Goal: Register for event/course

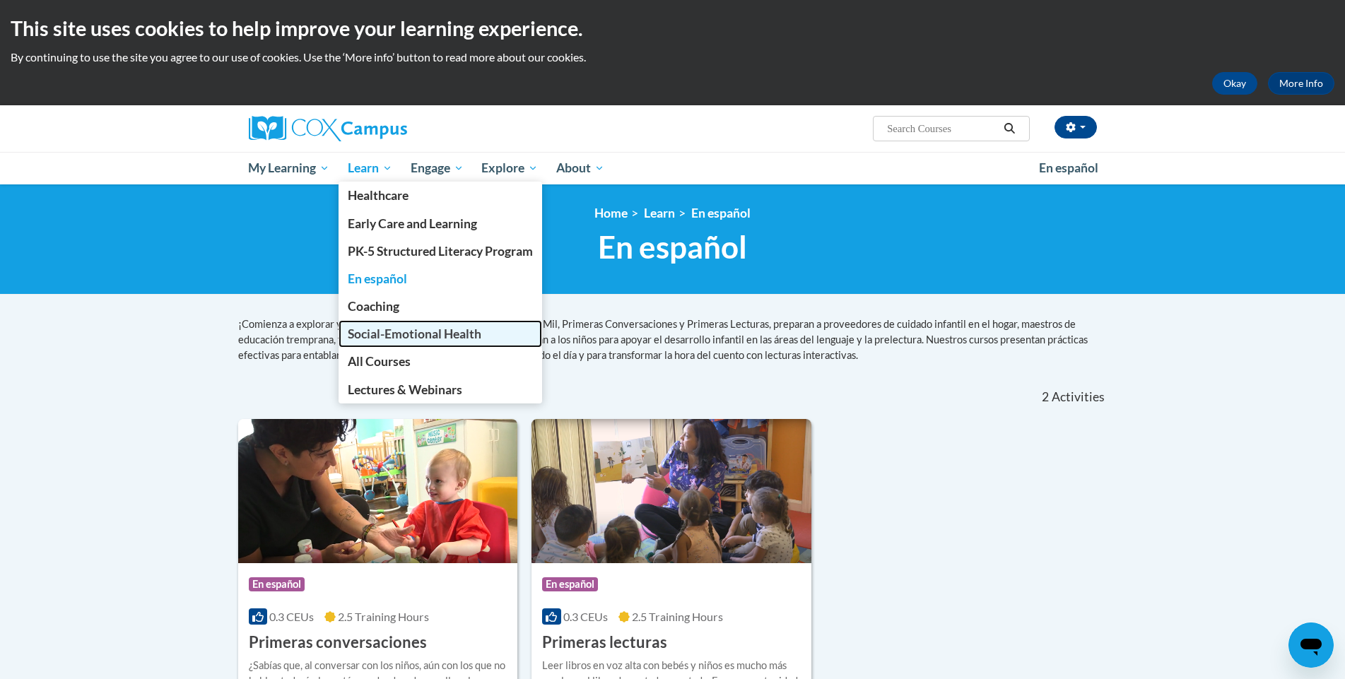
click at [492, 341] on link "Social-Emotional Health" at bounding box center [439, 334] width 203 height 28
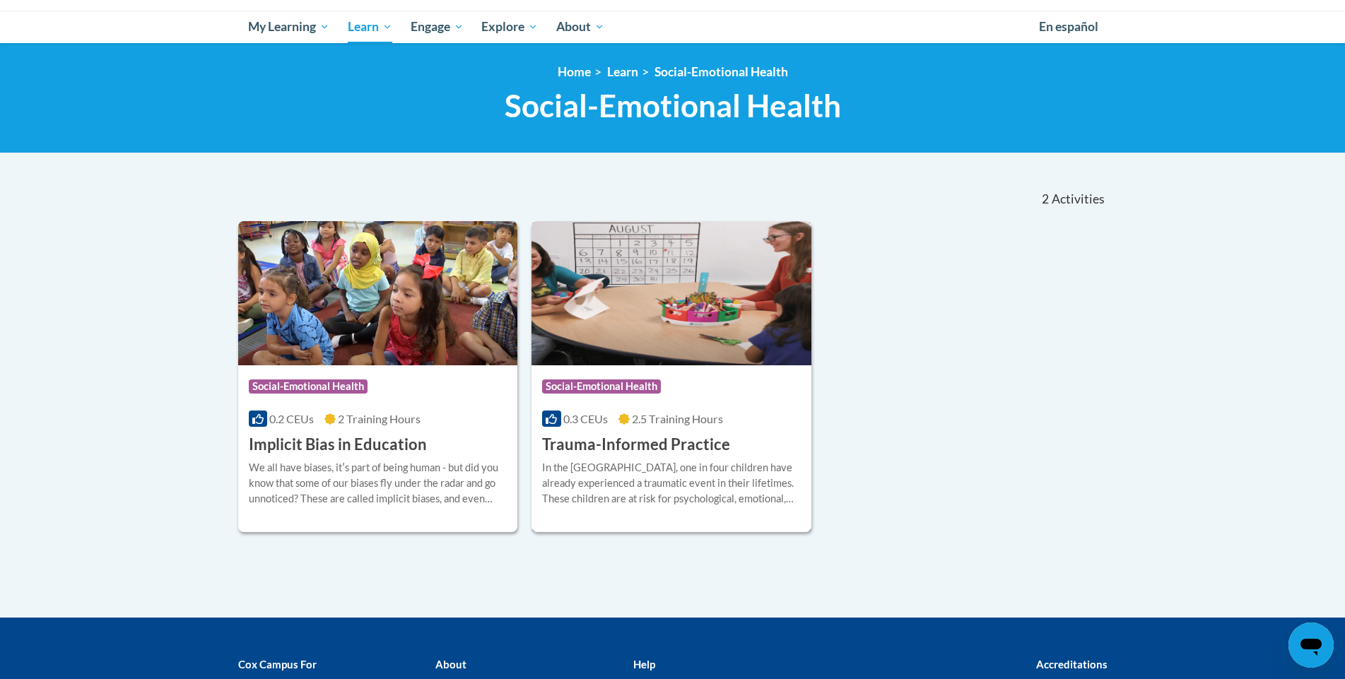
click at [696, 492] on div "In the United States, one in four children have already experienced a traumatic…" at bounding box center [671, 483] width 259 height 47
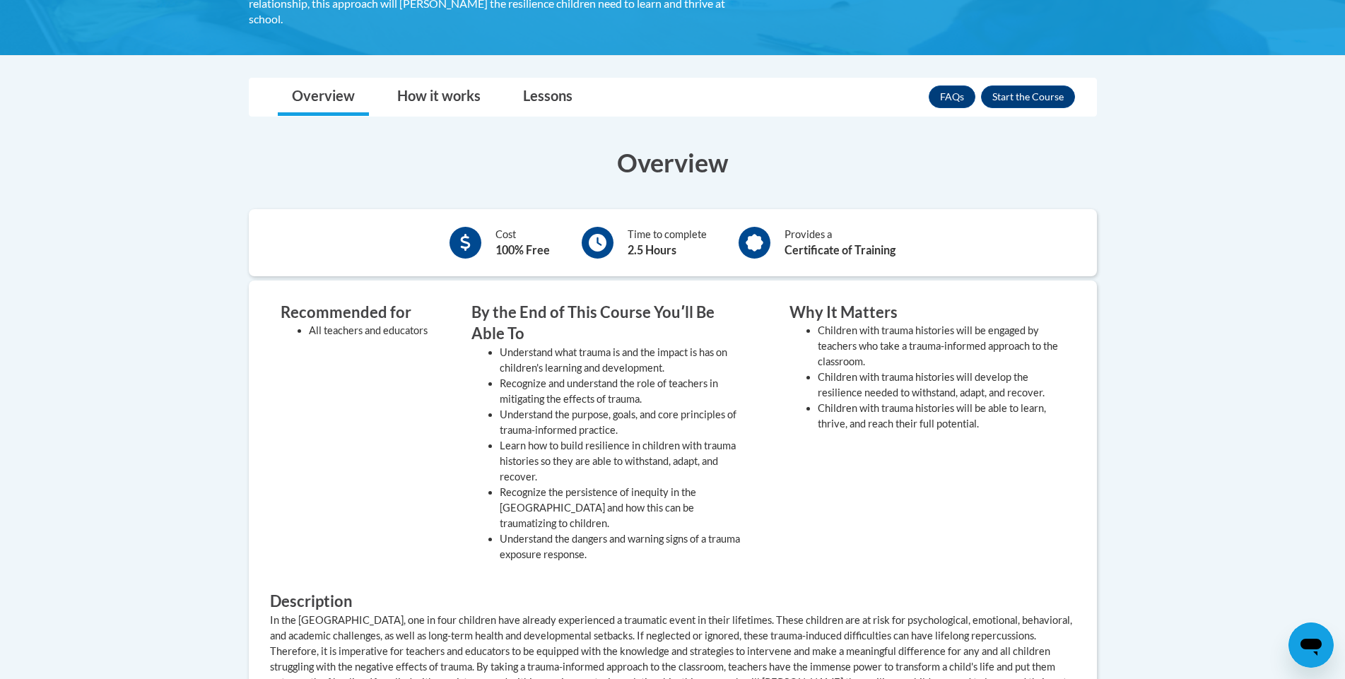
scroll to position [353, 0]
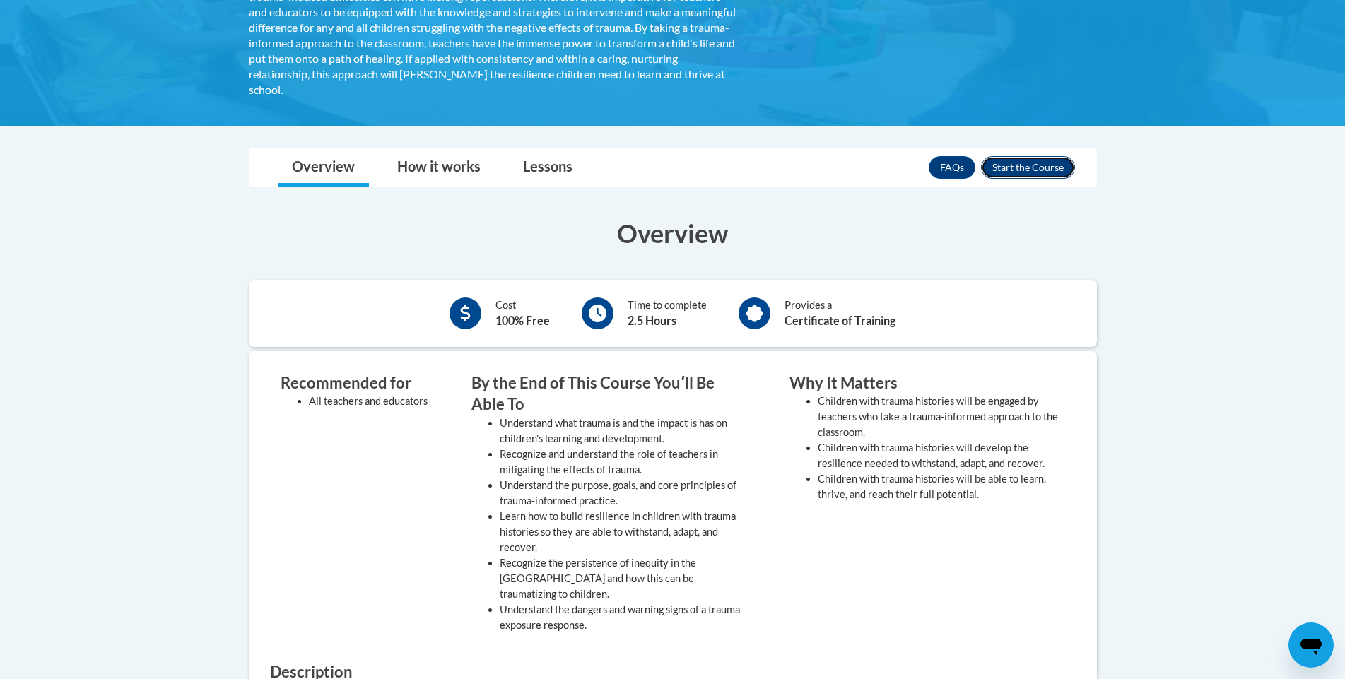
click at [1036, 167] on button "Enroll" at bounding box center [1028, 167] width 94 height 23
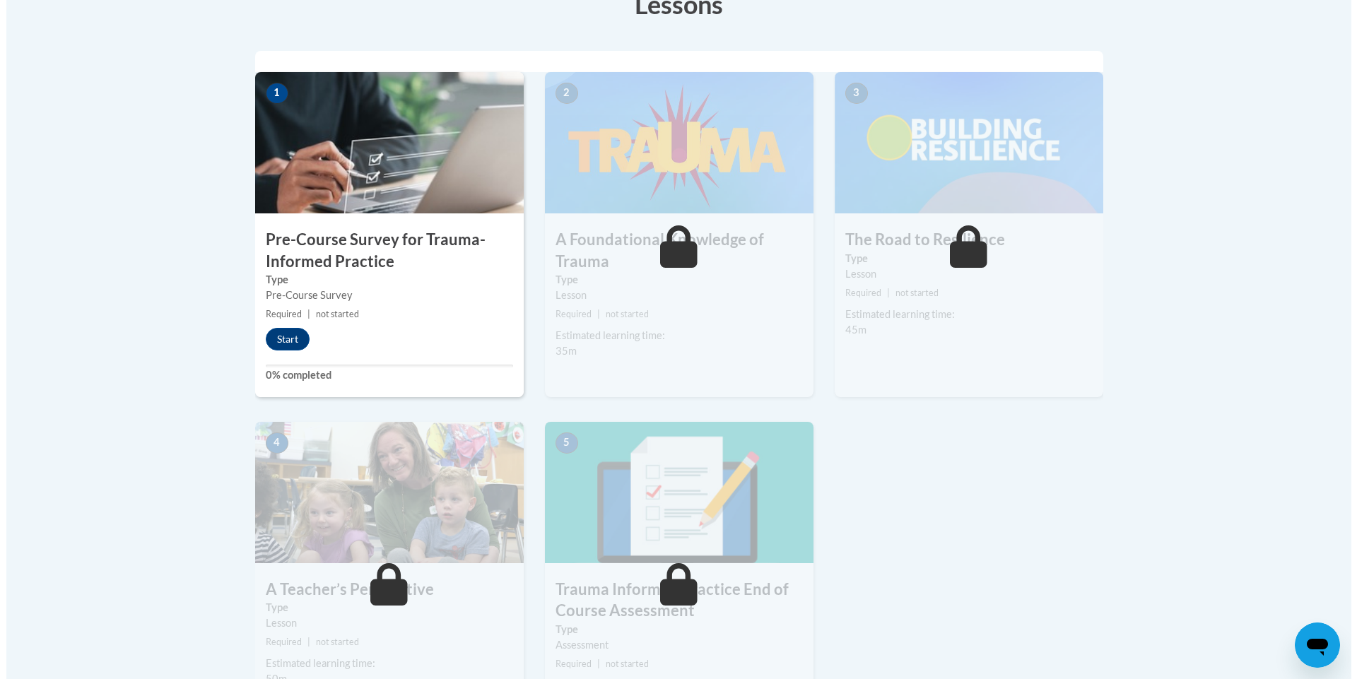
scroll to position [353, 0]
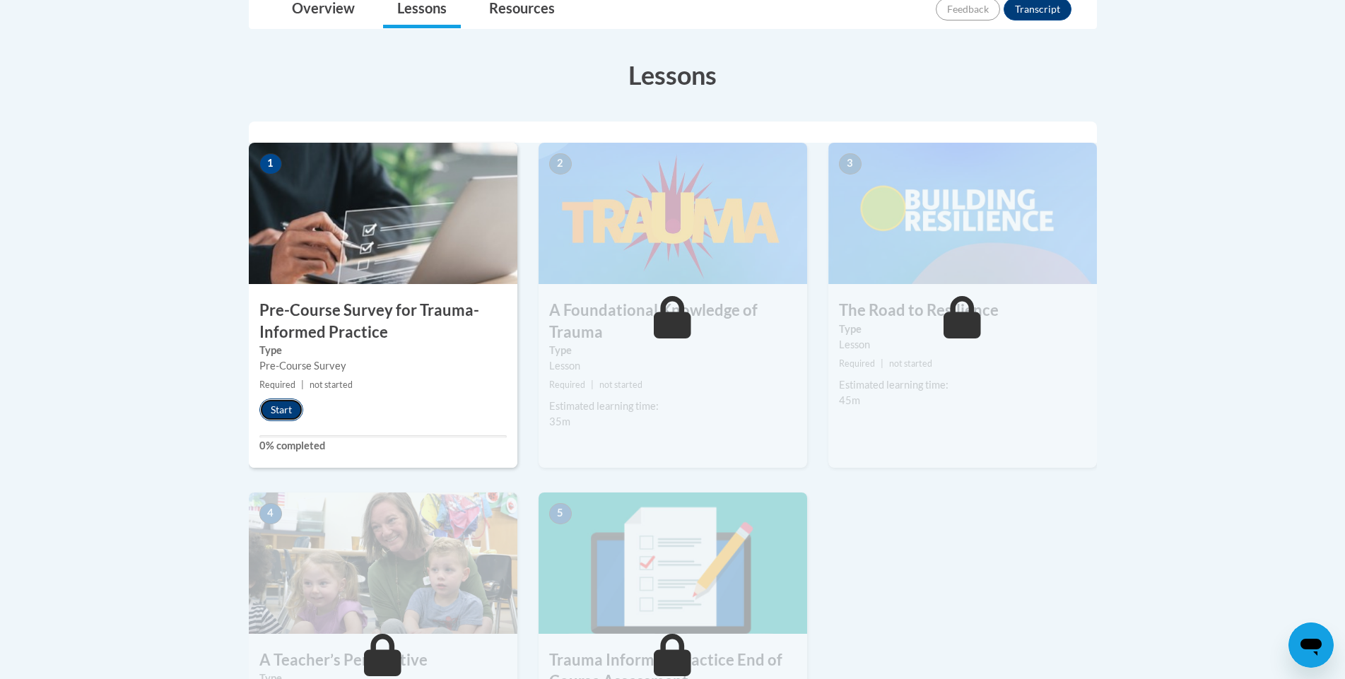
click at [281, 415] on button "Start" at bounding box center [281, 409] width 44 height 23
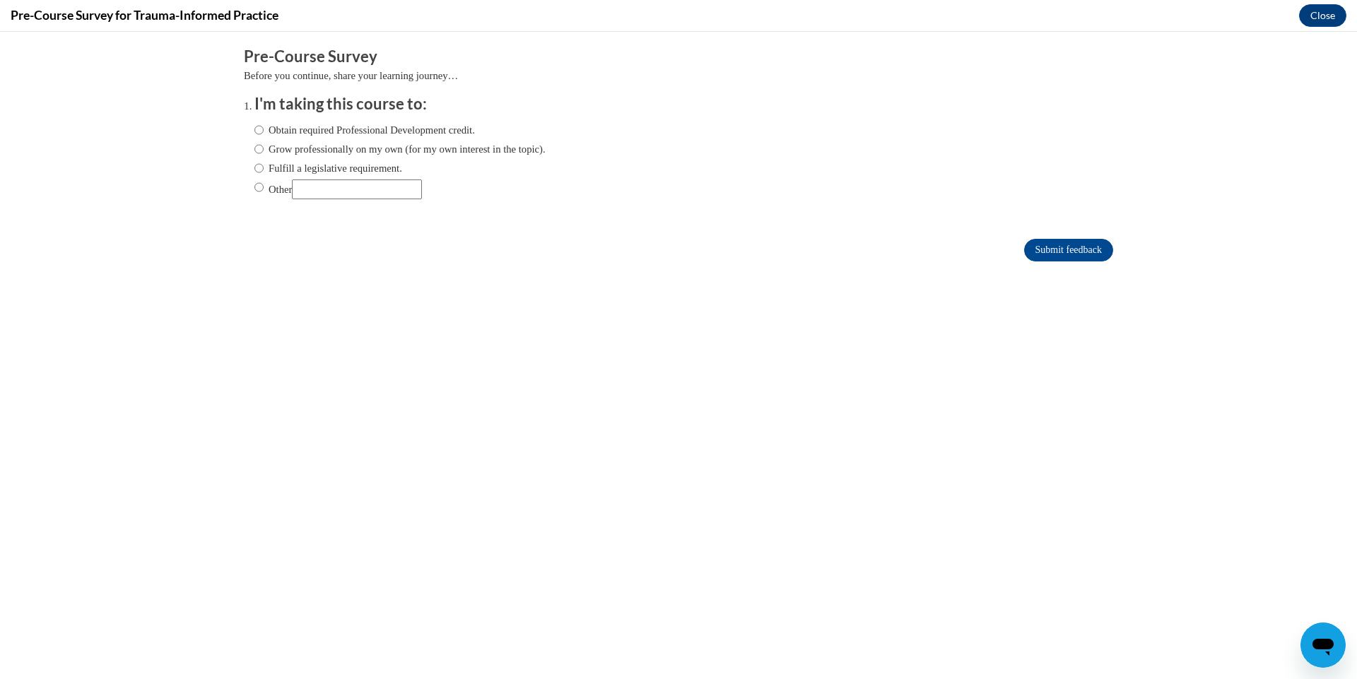
scroll to position [0, 0]
click at [393, 152] on label "Grow professionally on my own (for my own interest in the topic)." at bounding box center [399, 149] width 291 height 16
click at [264, 152] on input "Grow professionally on my own (for my own interest in the topic)." at bounding box center [258, 149] width 9 height 16
radio input "true"
click at [1024, 251] on input "Submit feedback" at bounding box center [1068, 250] width 89 height 23
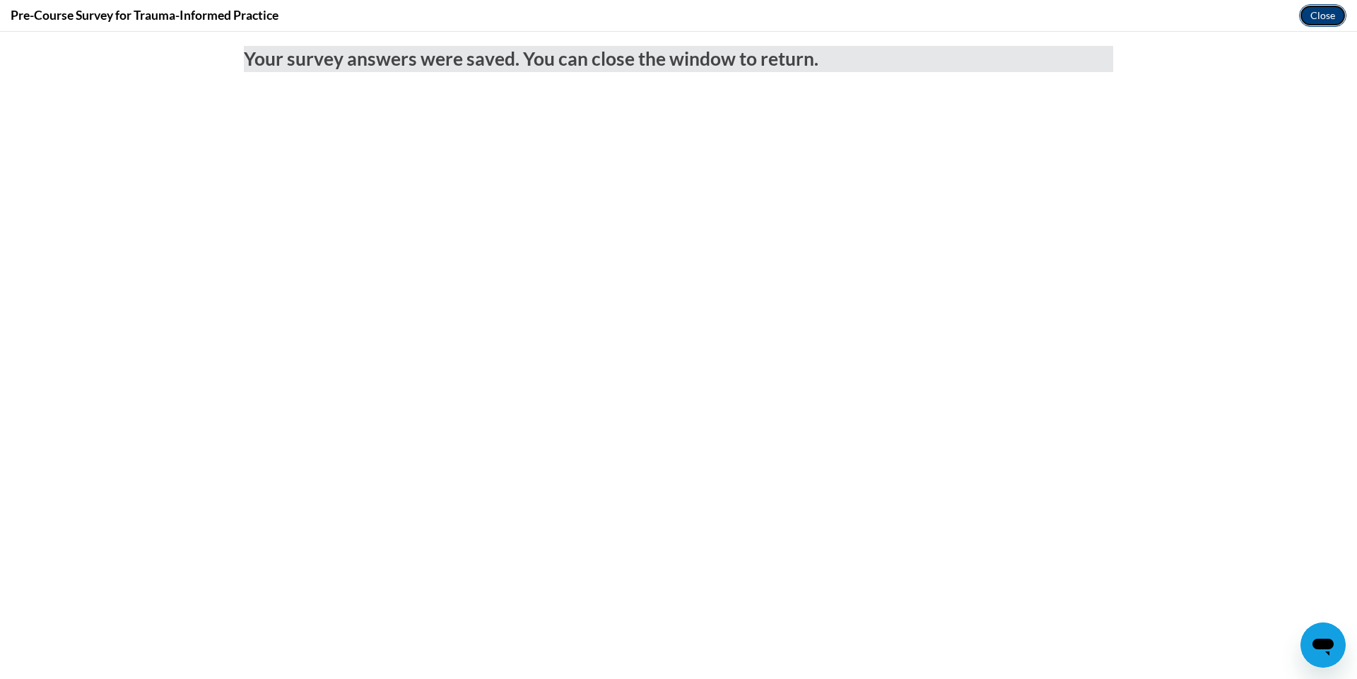
drag, startPoint x: 1320, startPoint y: 17, endPoint x: 1320, endPoint y: 3, distance: 14.1
click at [1320, 17] on button "Close" at bounding box center [1322, 15] width 47 height 23
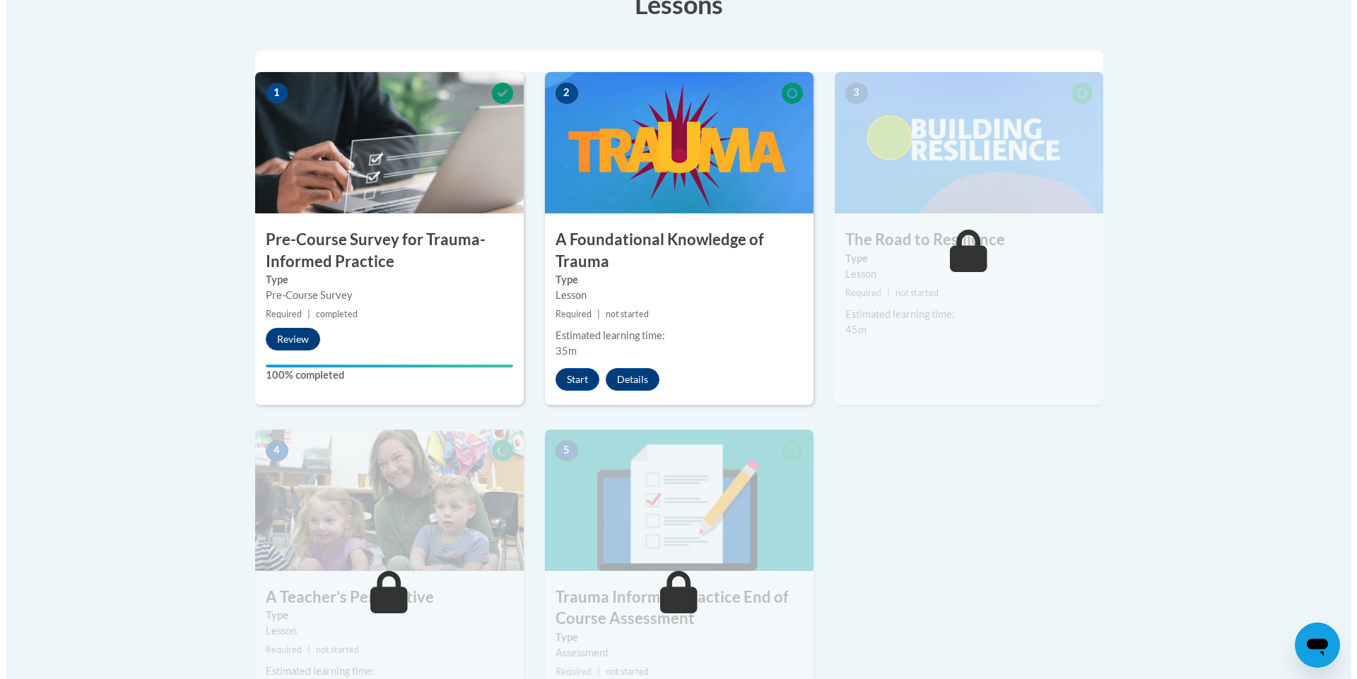
scroll to position [495, 0]
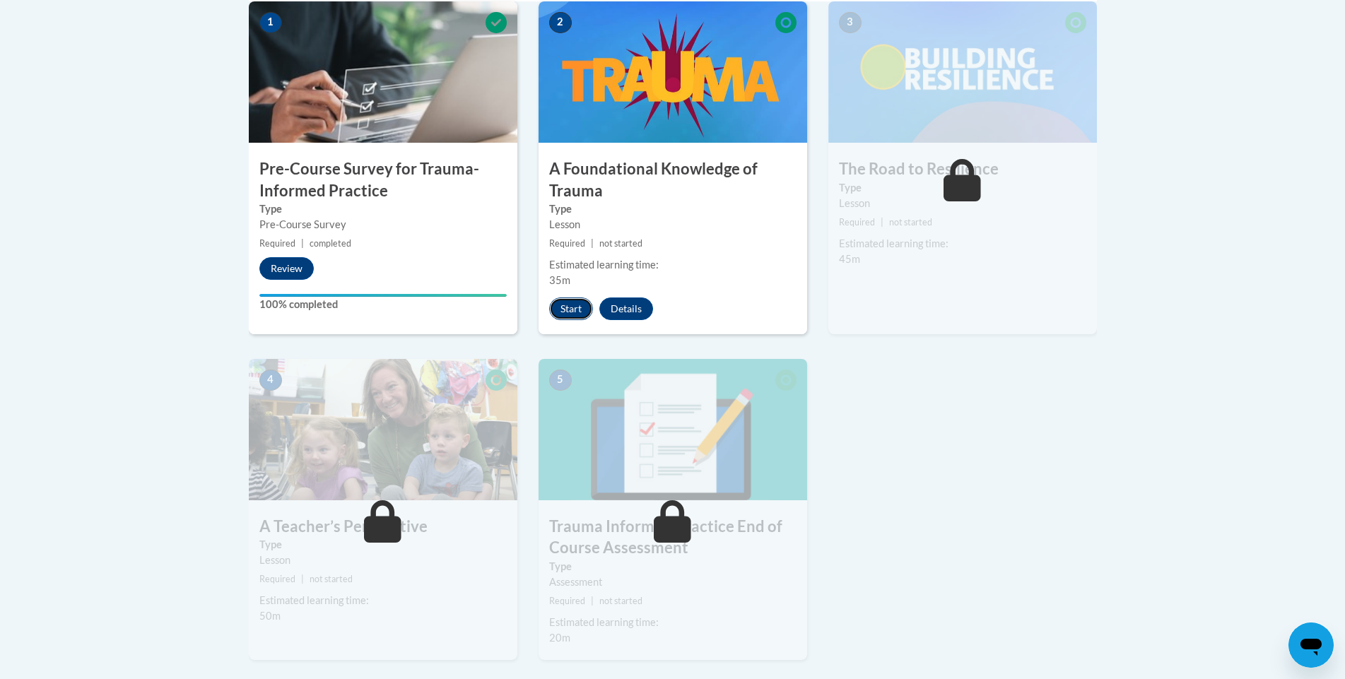
click at [577, 313] on button "Start" at bounding box center [571, 308] width 44 height 23
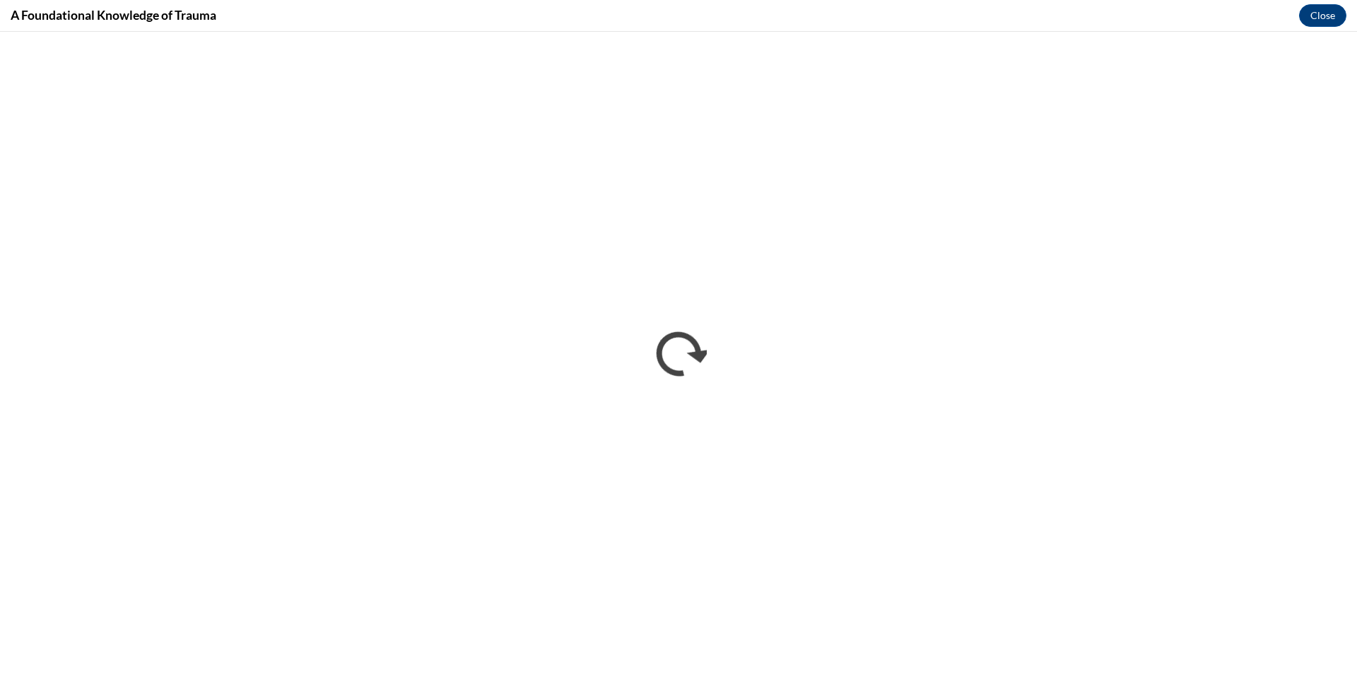
scroll to position [0, 0]
